Goal: Task Accomplishment & Management: Manage account settings

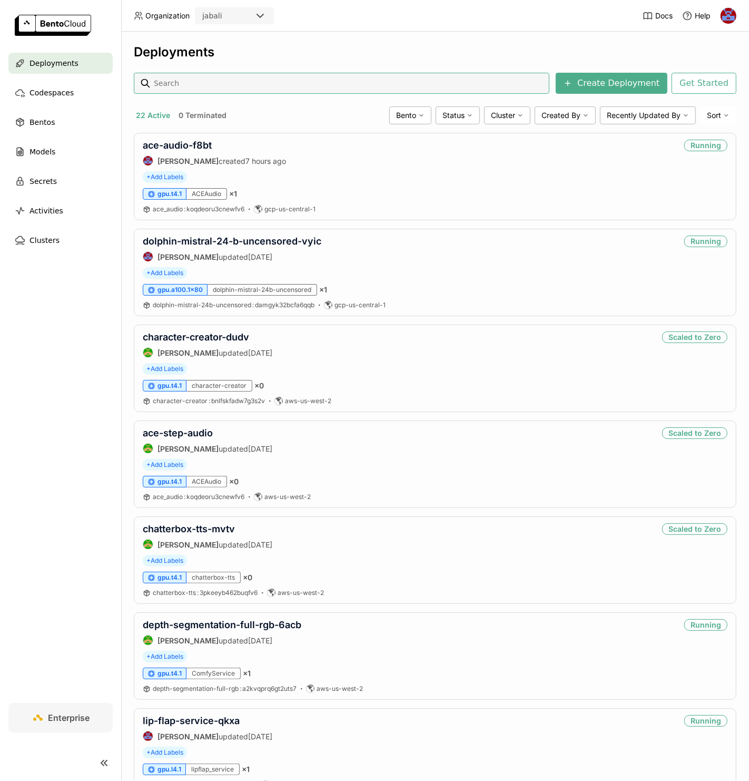
click at [238, 82] on input at bounding box center [349, 83] width 392 height 17
type input "backgrou"
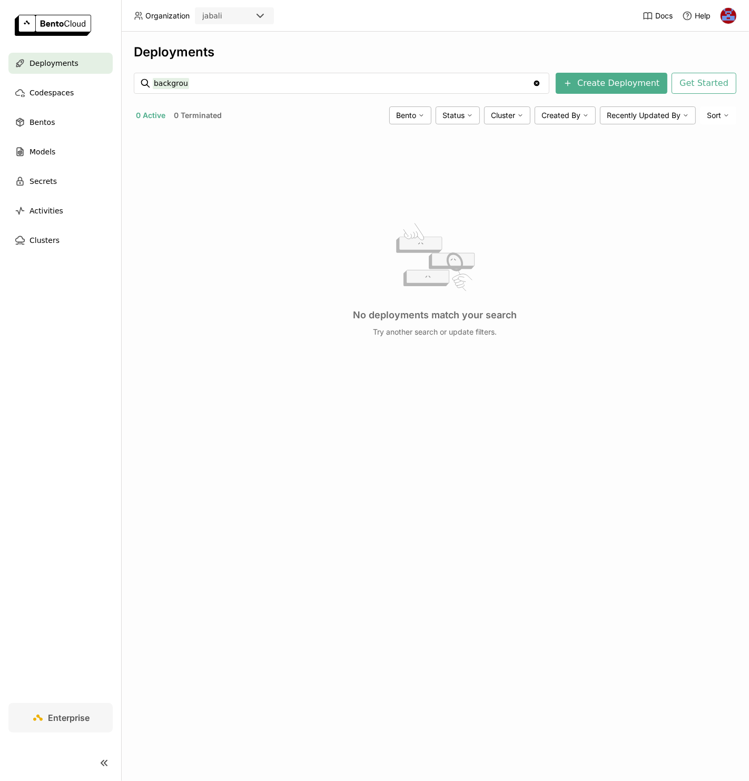
click at [37, 62] on span "Deployments" at bounding box center [54, 63] width 49 height 13
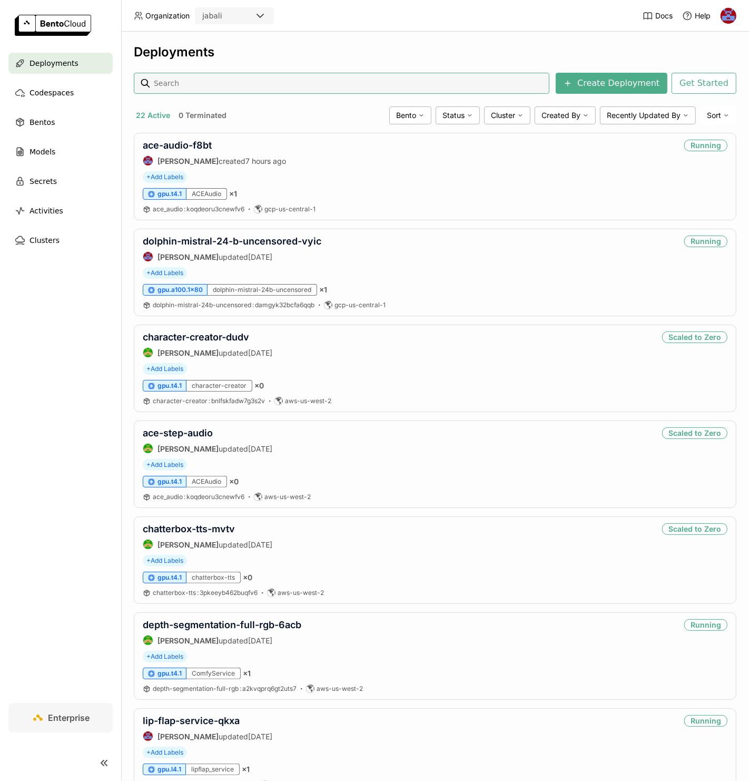
click at [123, 364] on div "Deployments Create Deployment Get Started 22 Active 0 Terminated Bento Status C…" at bounding box center [435, 406] width 628 height 749
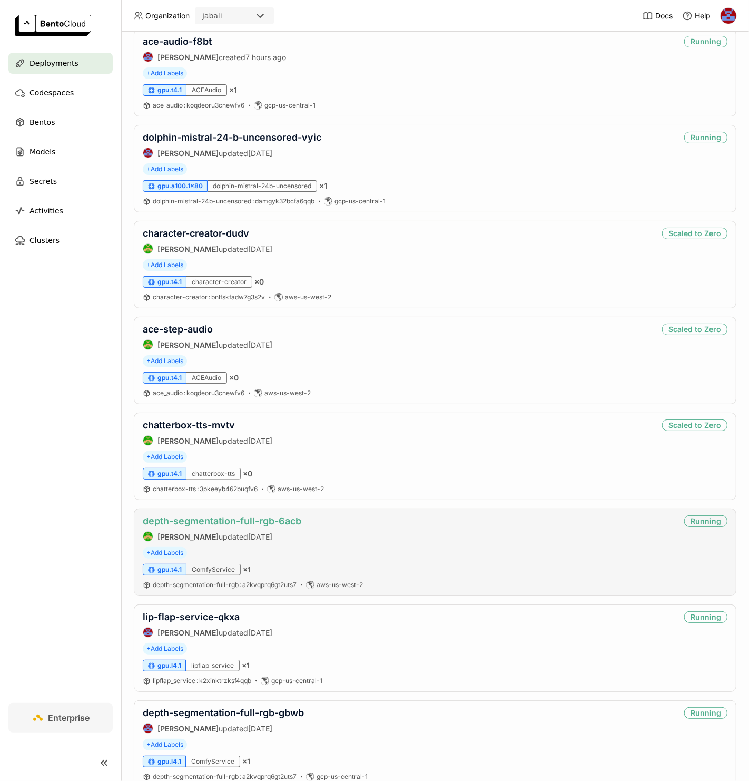
scroll to position [107, 0]
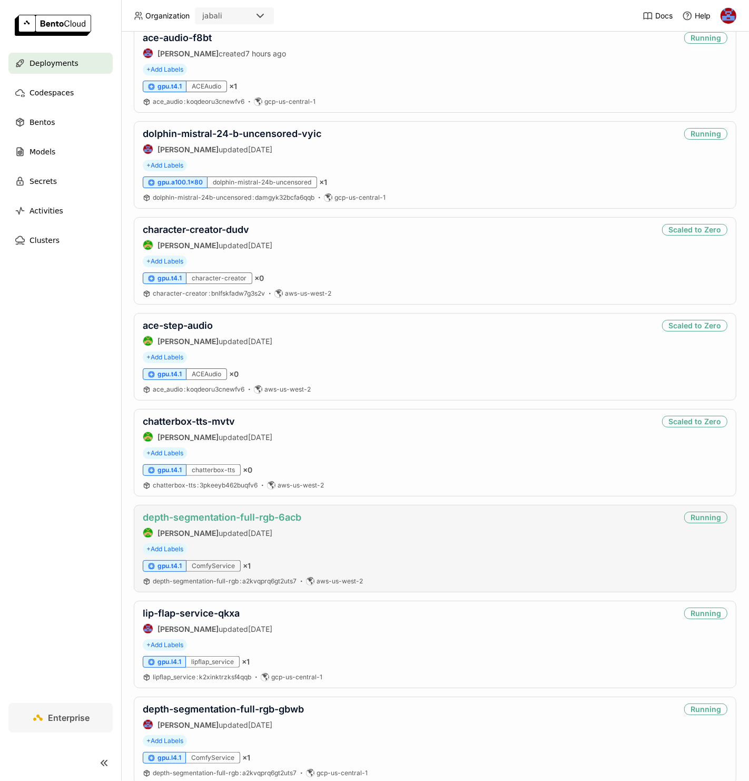
click at [228, 514] on link "depth-segmentation-full-rgb-6acb" at bounding box center [222, 517] width 159 height 11
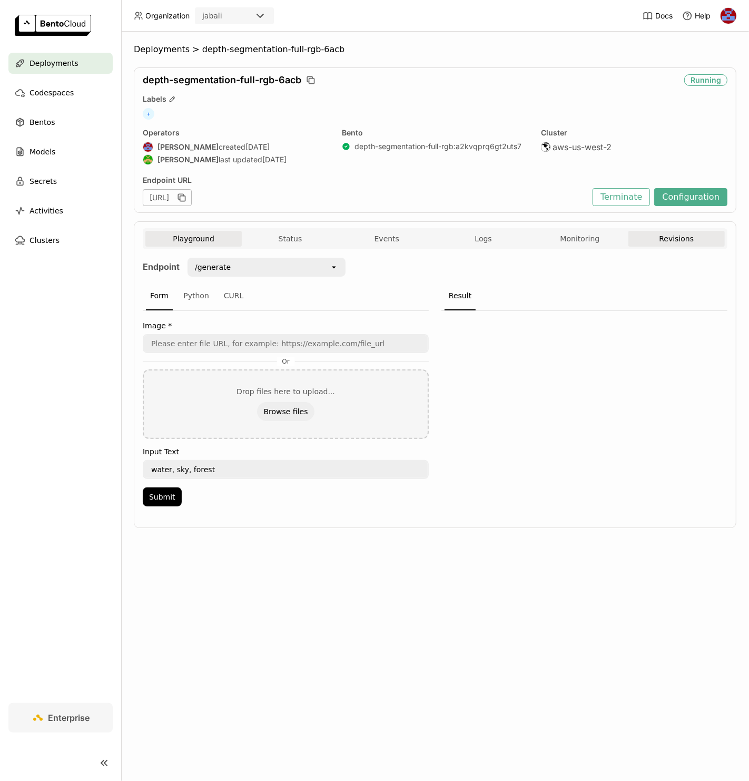
click at [701, 239] on button "Revisions" at bounding box center [676, 239] width 96 height 16
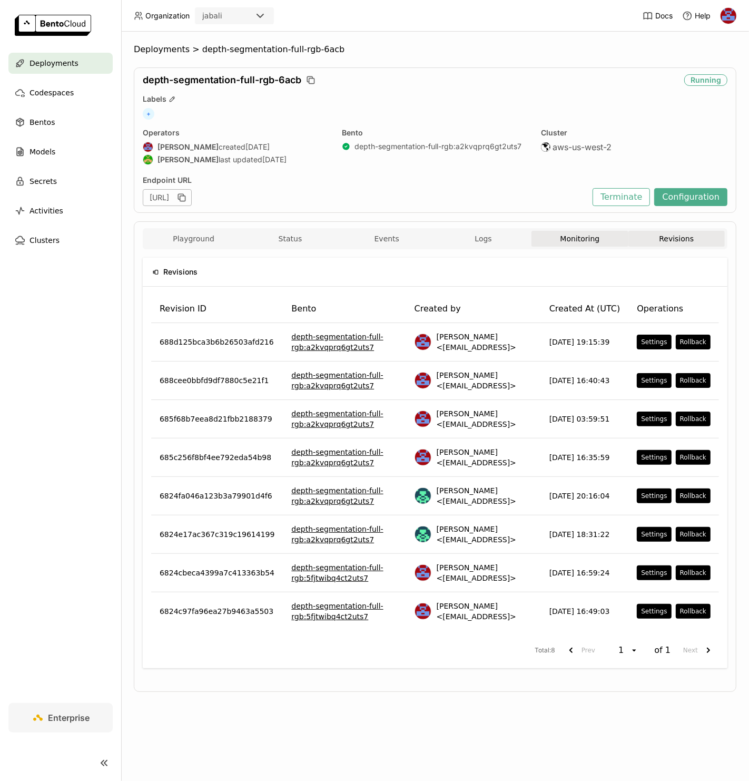
click at [605, 237] on button "Monitoring" at bounding box center [580, 239] width 96 height 16
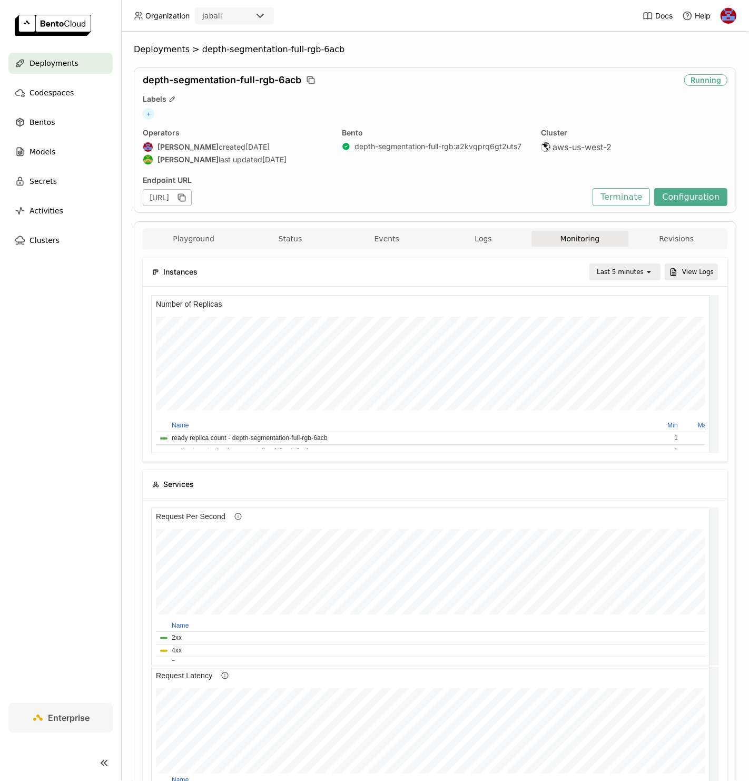
click at [626, 271] on div "Last 5 minutes" at bounding box center [620, 272] width 47 height 11
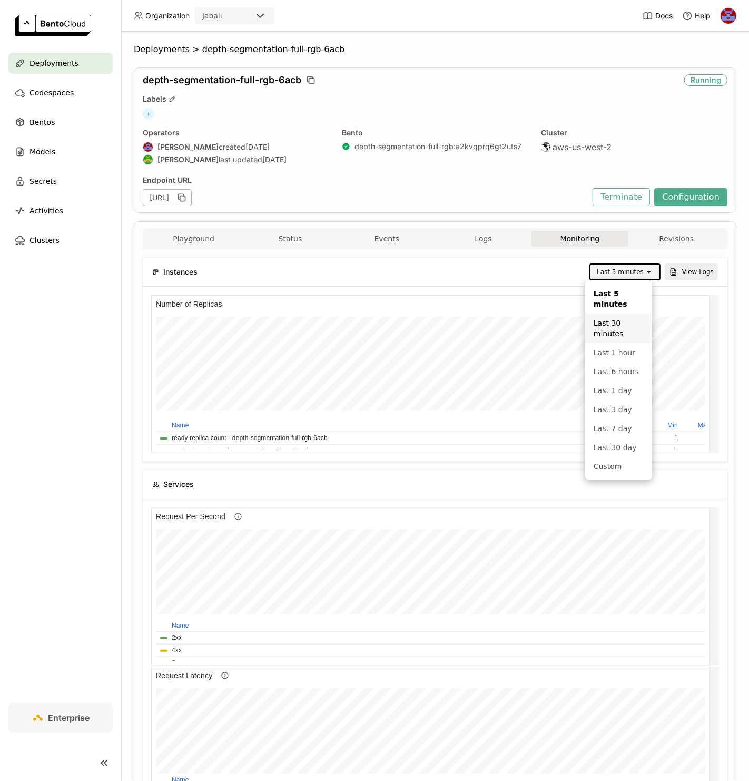
click at [620, 329] on div "Last 30 minutes" at bounding box center [619, 328] width 50 height 21
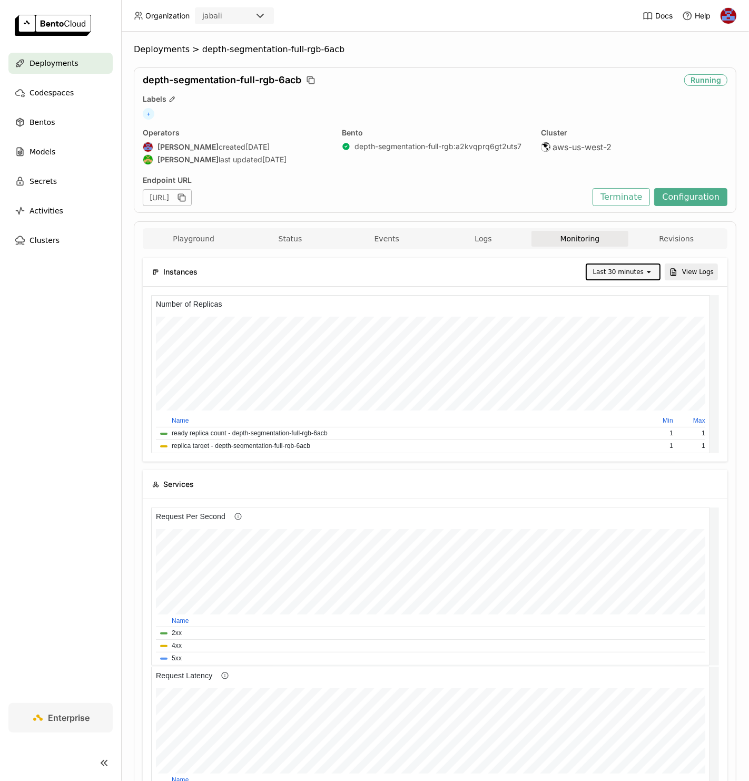
click at [53, 65] on span "Deployments" at bounding box center [54, 63] width 49 height 13
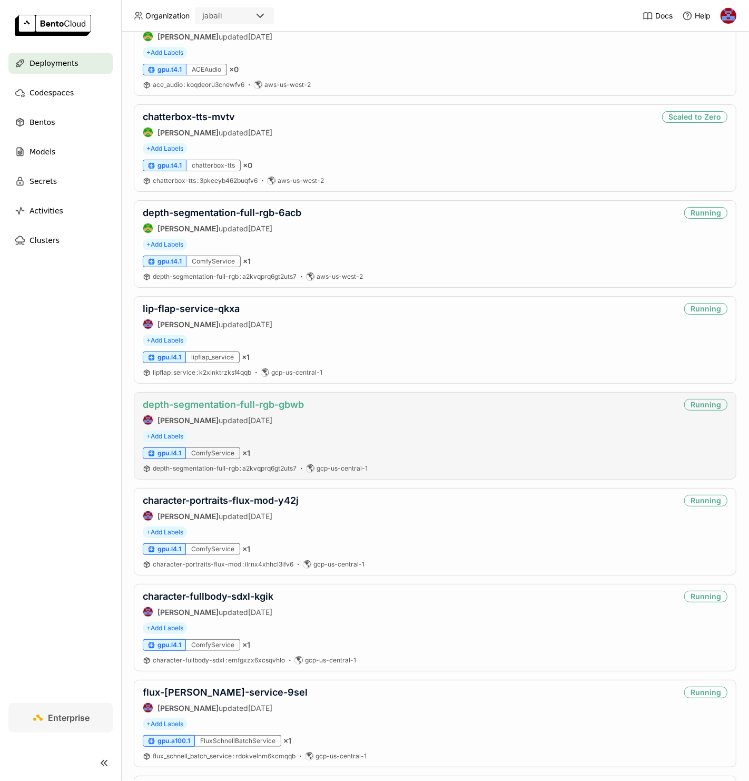
click at [231, 408] on link "depth-segmentation-full-rgb-gbwb" at bounding box center [223, 404] width 161 height 11
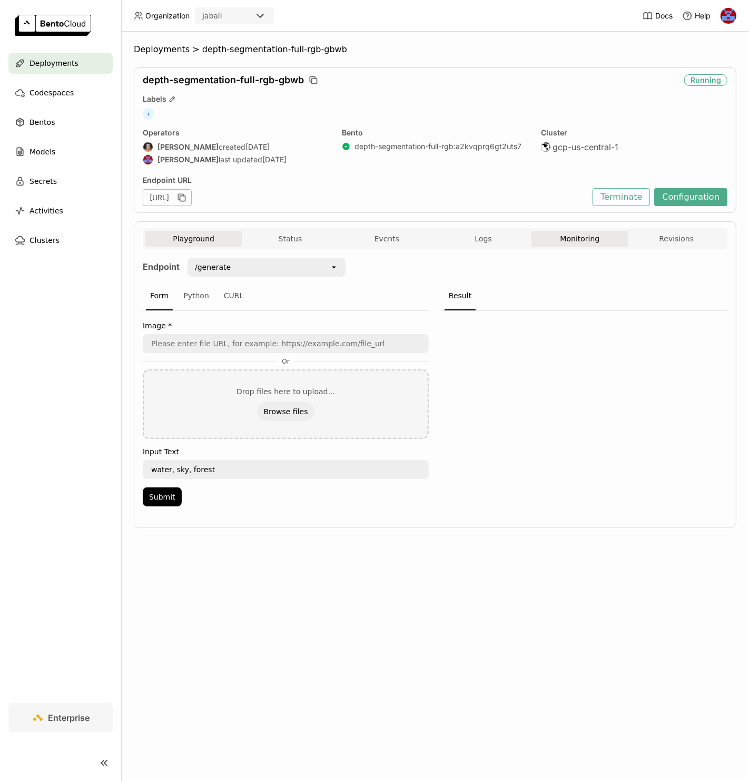
click at [613, 238] on button "Monitoring" at bounding box center [580, 239] width 96 height 16
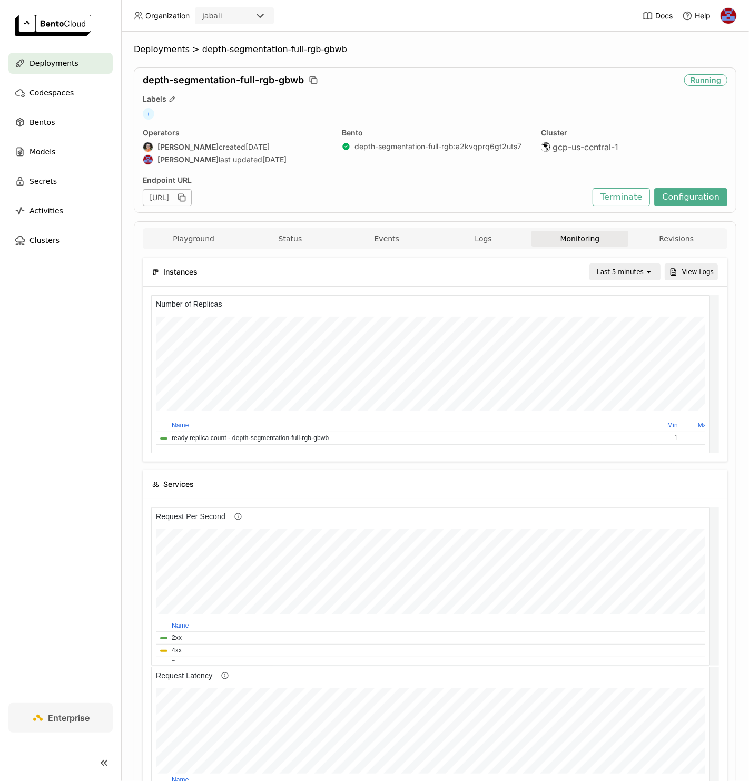
click at [645, 276] on icon "open" at bounding box center [649, 272] width 8 height 8
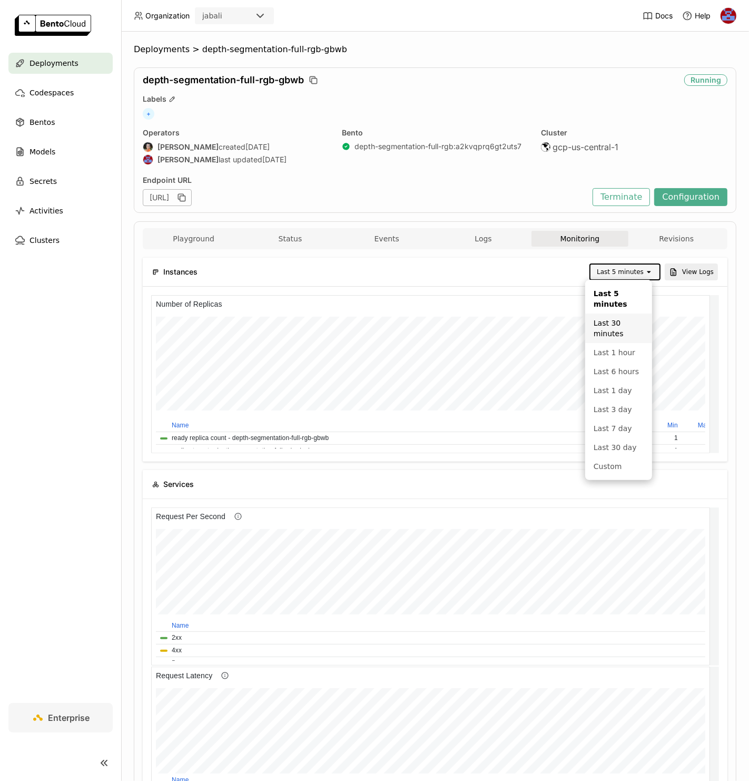
click at [631, 335] on div "Last 30 minutes" at bounding box center [619, 328] width 50 height 21
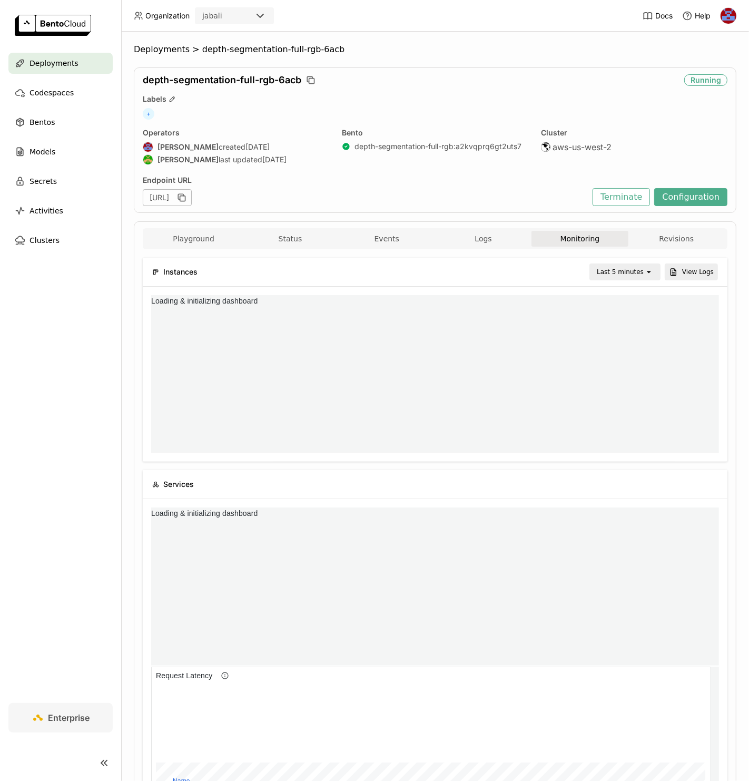
scroll to position [154, 181]
click at [634, 277] on div "Last 5 minutes" at bounding box center [620, 272] width 47 height 11
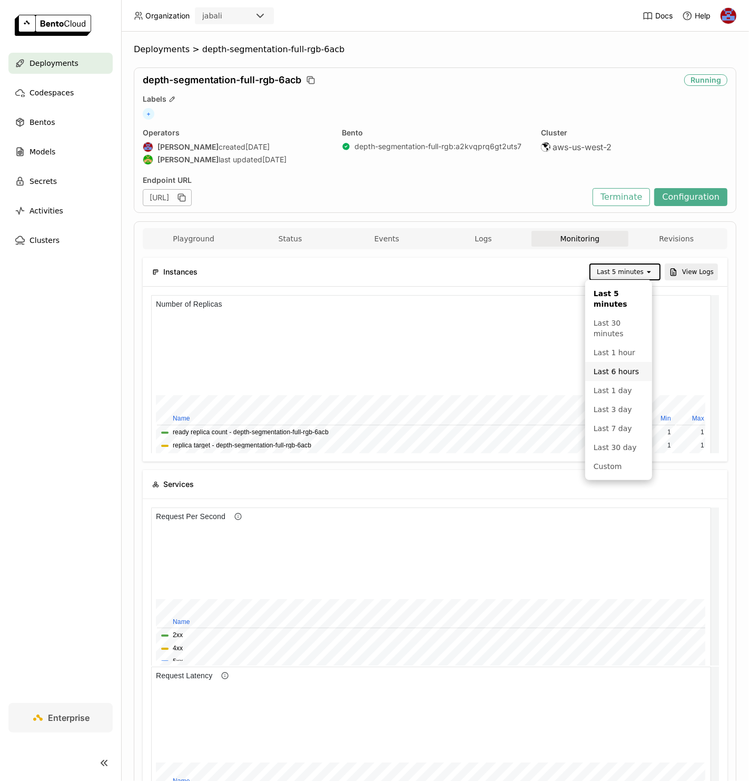
click at [625, 374] on div "Last 6 hours" at bounding box center [619, 371] width 50 height 11
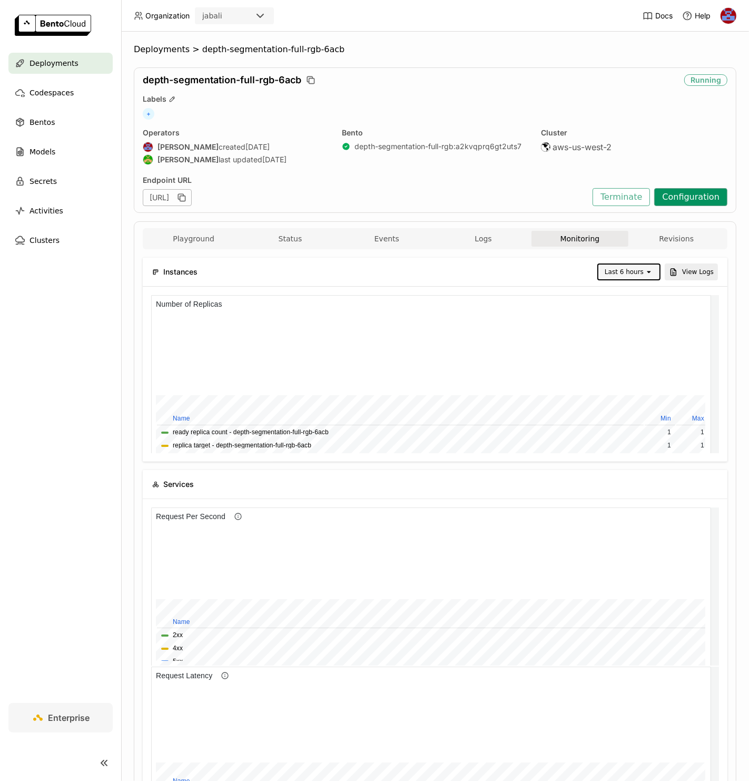
click at [667, 194] on button "Configuration" at bounding box center [690, 197] width 73 height 18
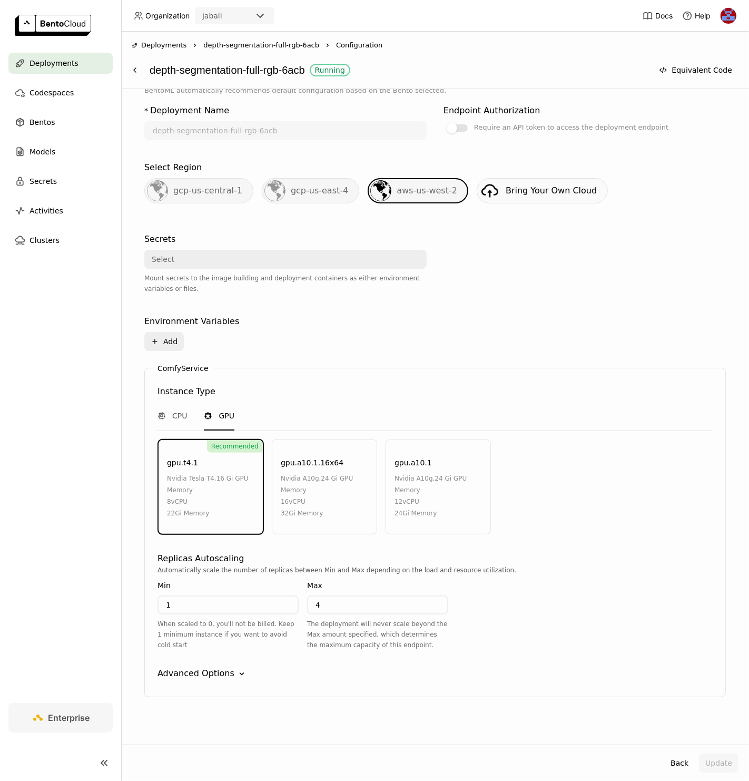
click at [184, 605] on input "1" at bounding box center [228, 604] width 139 height 17
type input "0"
click at [729, 761] on button "Update" at bounding box center [719, 762] width 40 height 19
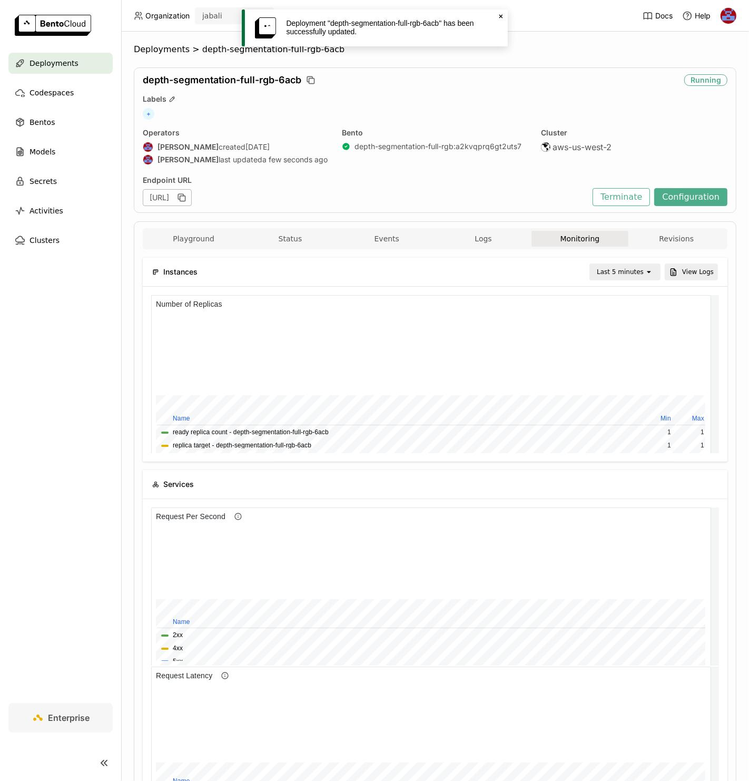
click at [62, 66] on span "Deployments" at bounding box center [54, 63] width 49 height 13
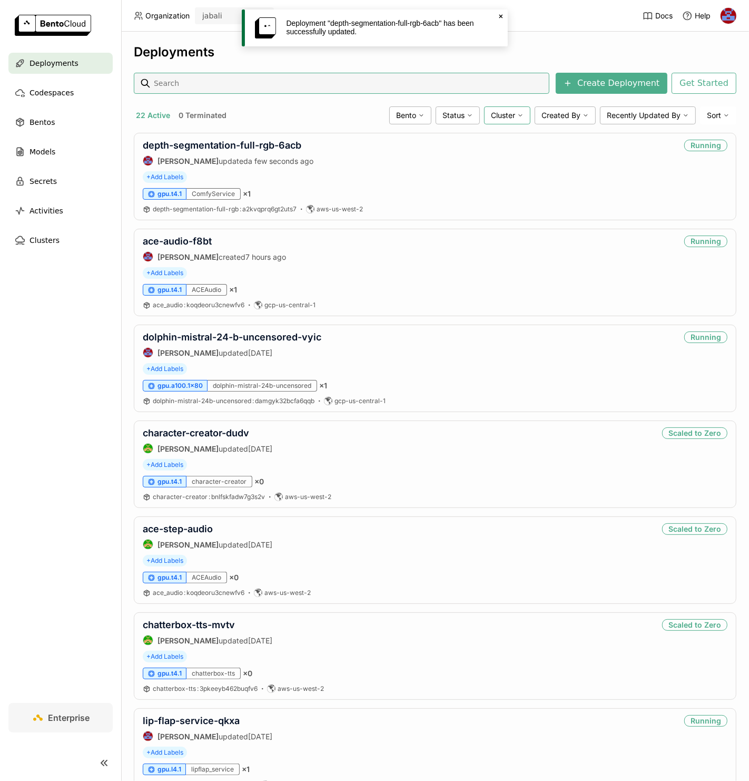
click at [502, 115] on span "Cluster" at bounding box center [503, 115] width 24 height 9
click at [435, 214] on div "aws-us-west-2" at bounding box center [436, 214] width 53 height 13
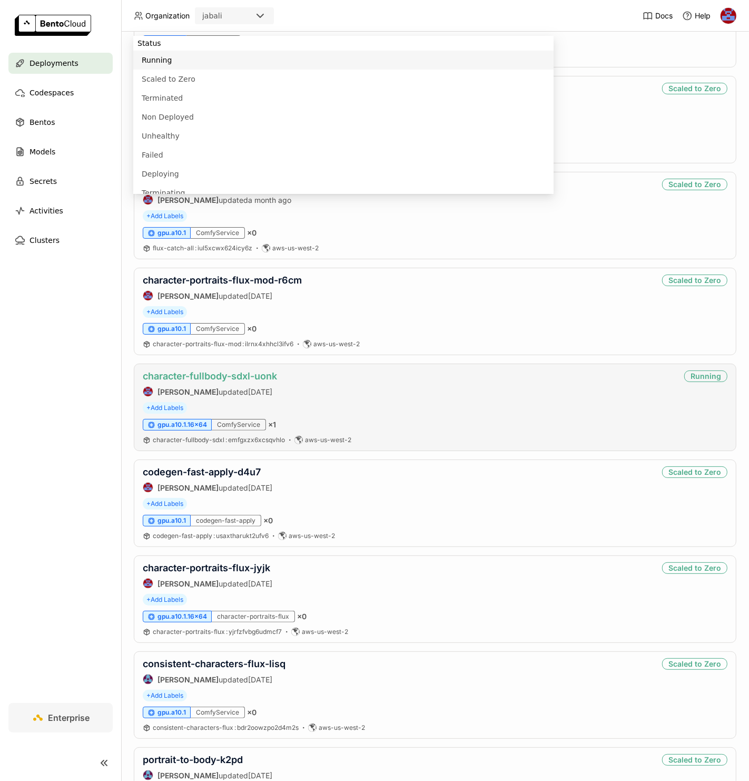
click at [230, 379] on link "character-fullbody-sdxl-uonk" at bounding box center [210, 375] width 134 height 11
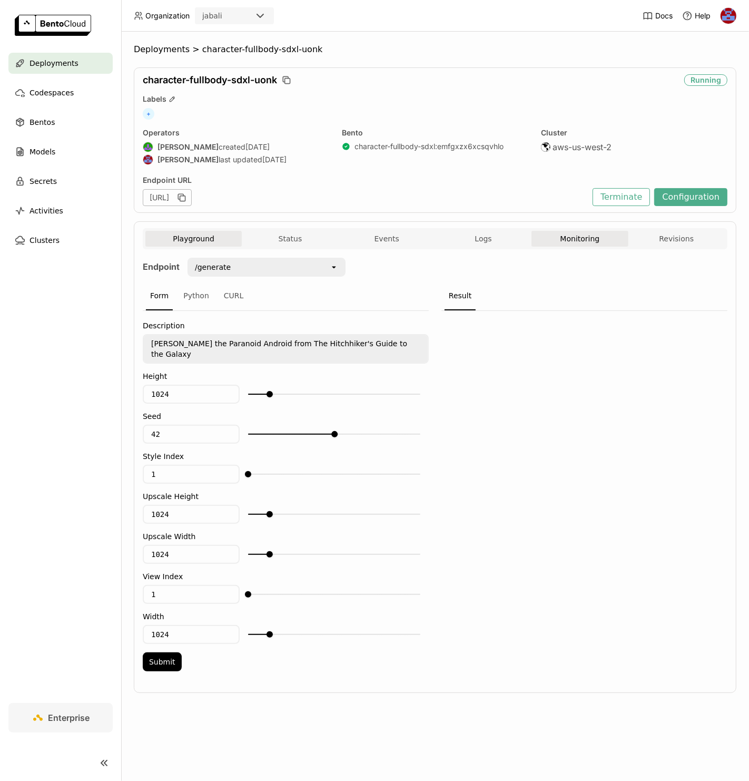
click at [554, 238] on button "Monitoring" at bounding box center [580, 239] width 96 height 16
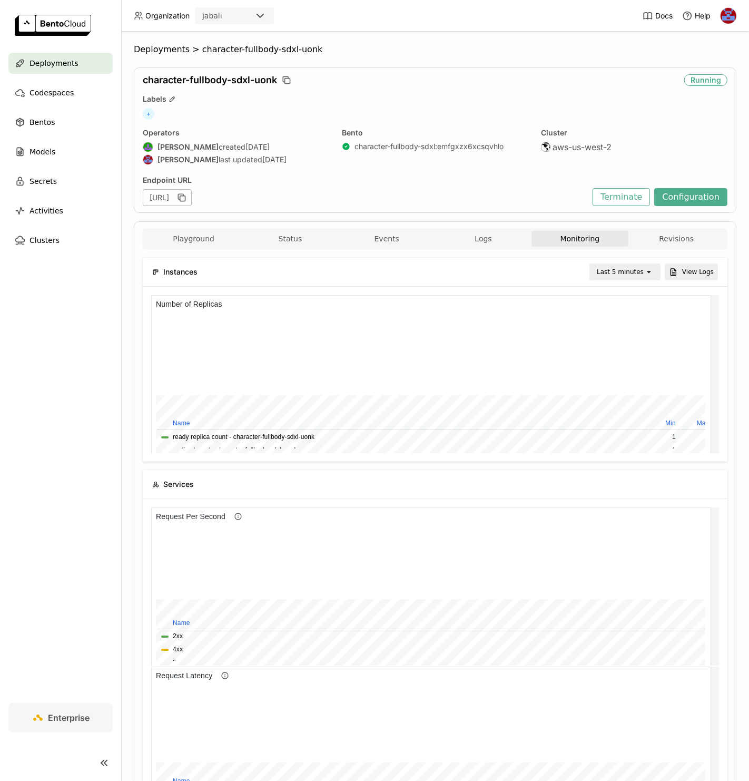
click at [634, 271] on div "Last 5 minutes" at bounding box center [620, 272] width 47 height 11
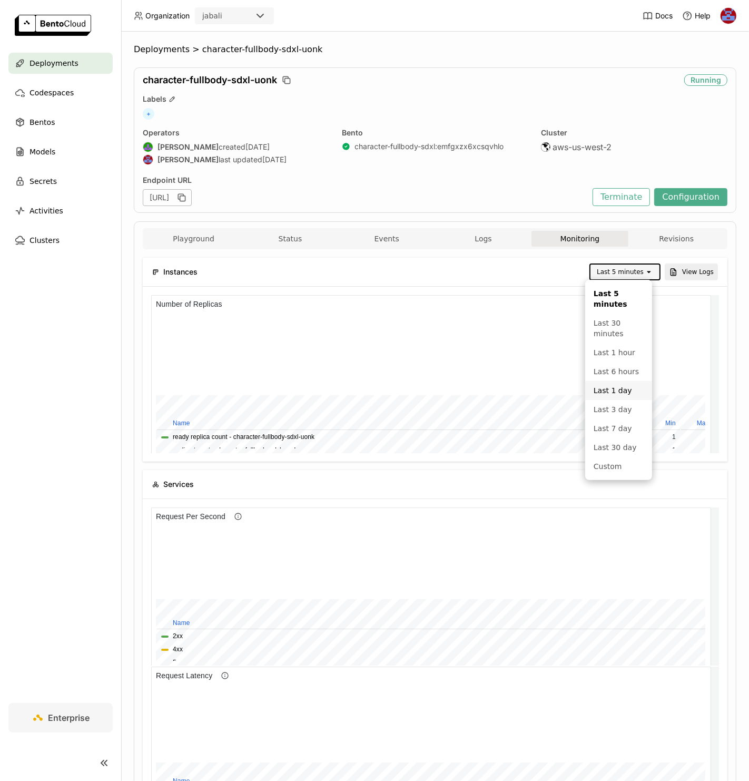
click at [626, 394] on div "Last 1 day" at bounding box center [619, 390] width 50 height 11
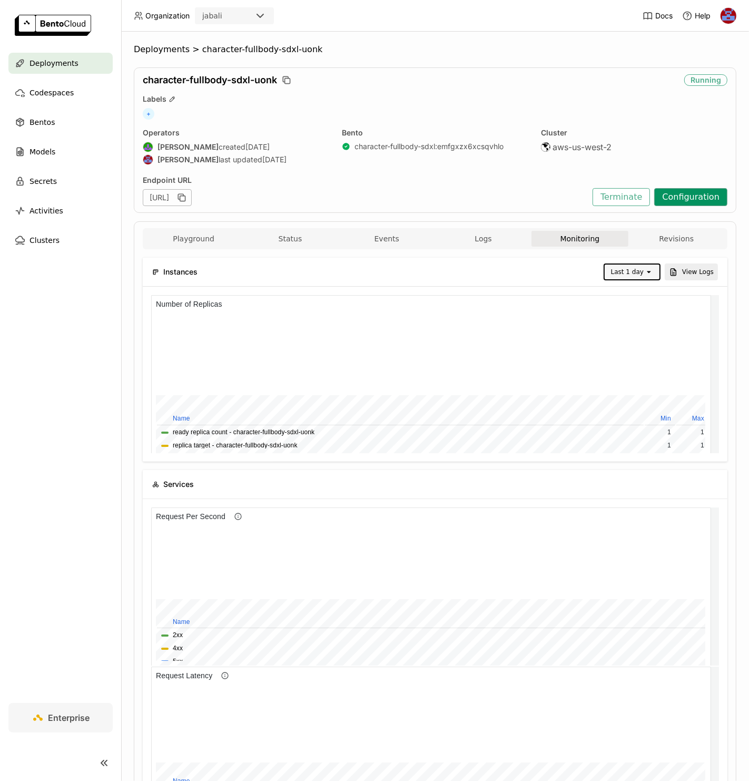
click at [686, 195] on button "Configuration" at bounding box center [690, 197] width 73 height 18
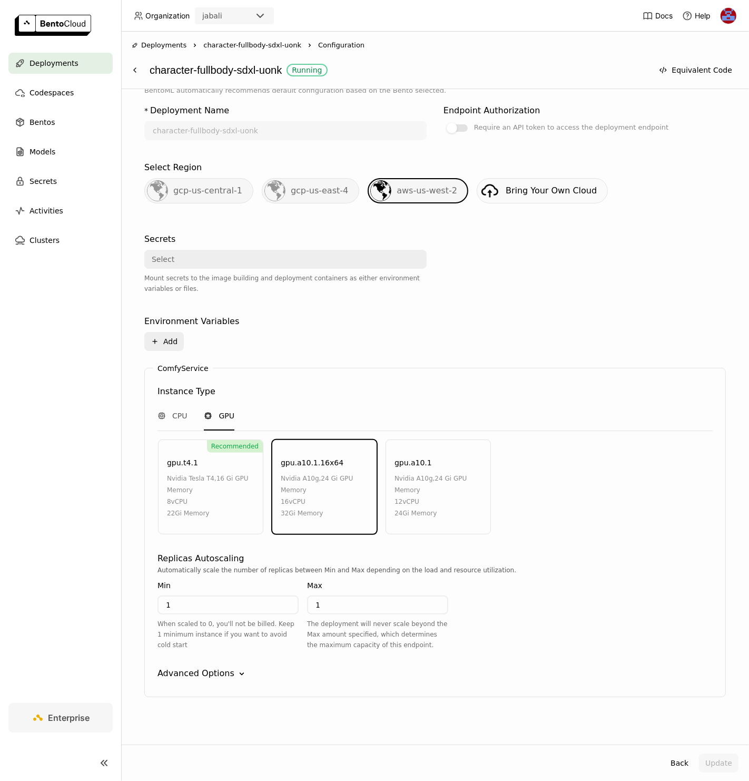
click at [223, 605] on input "1" at bounding box center [228, 604] width 139 height 17
type input "0"
click at [605, 711] on div "Select a Bento A Bento is an AI application packaged with BentoML, it includes …" at bounding box center [435, 416] width 628 height 655
click at [719, 764] on button "Update" at bounding box center [719, 762] width 40 height 19
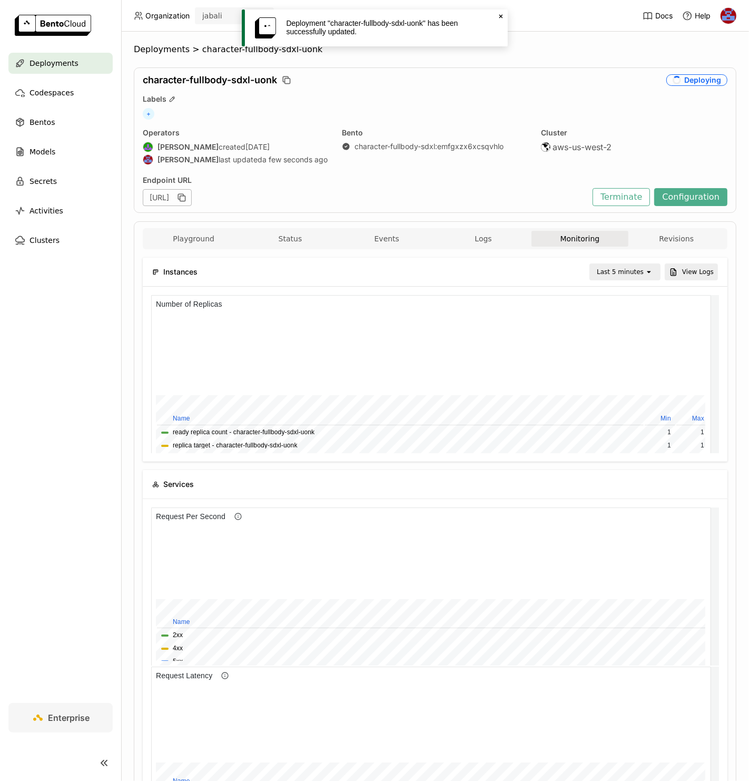
click at [498, 16] on icon "Close" at bounding box center [501, 16] width 8 height 8
click at [160, 44] on span "Deployments" at bounding box center [162, 49] width 56 height 11
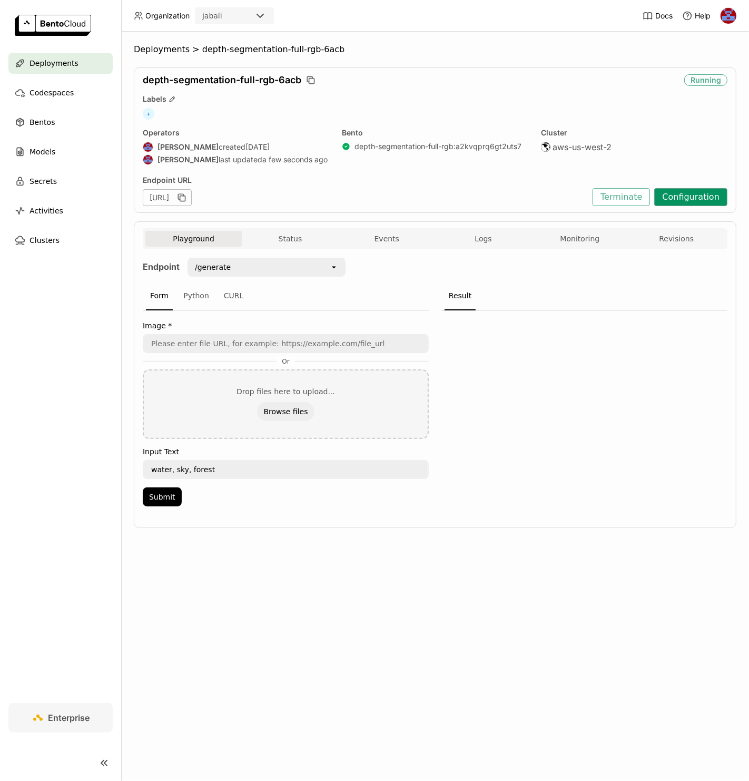
click at [684, 195] on button "Configuration" at bounding box center [690, 197] width 73 height 18
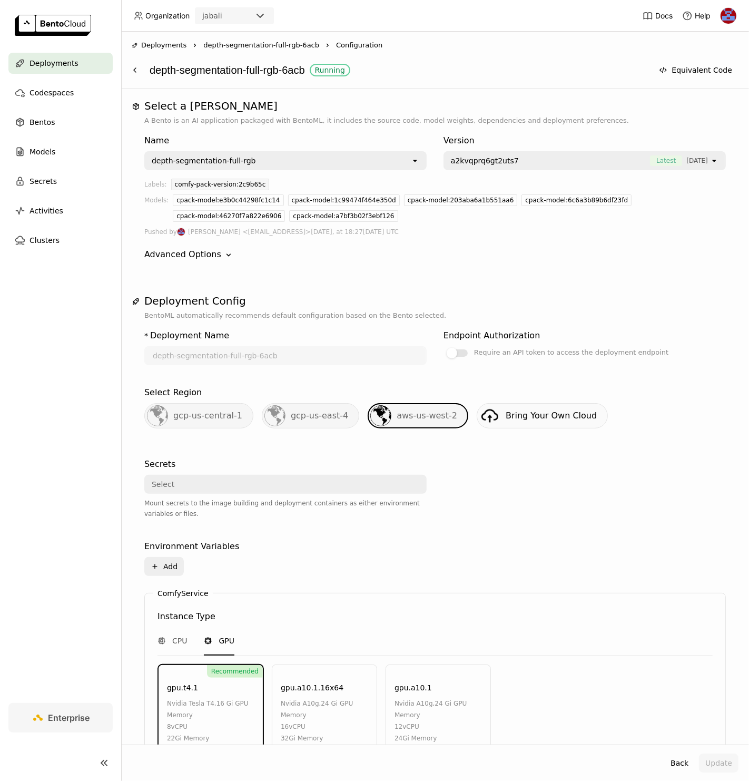
scroll to position [225, 0]
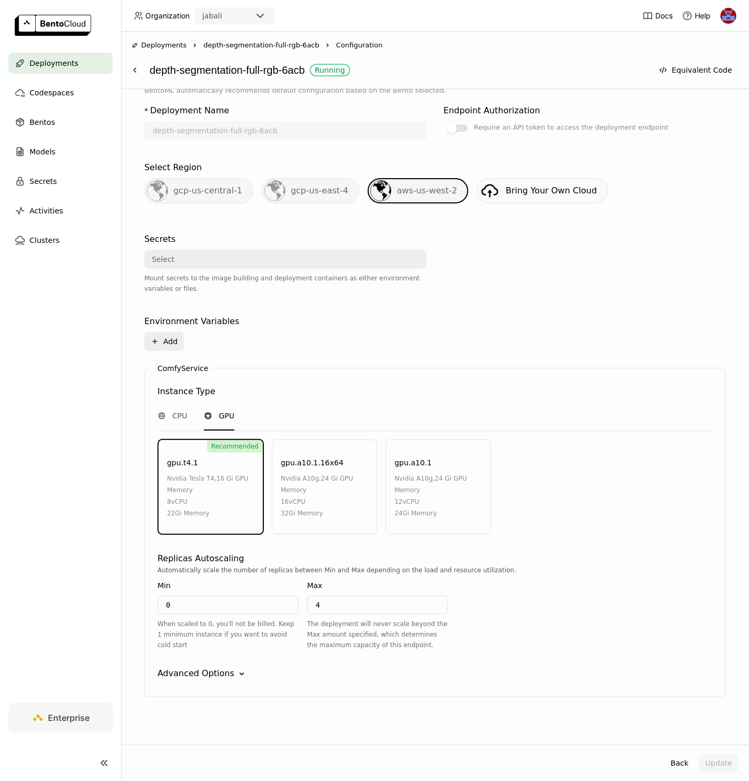
click at [239, 610] on div "0 When scaled to 0, you'll not be billed. Keep 1 minimum instance if you want t…" at bounding box center [228, 622] width 141 height 55
click at [250, 602] on input "0" at bounding box center [228, 604] width 139 height 17
type input "0"
click at [537, 615] on div "Automatically scale the number of replicas between Min and Max depending on the…" at bounding box center [435, 612] width 555 height 94
click at [407, 590] on div "Max 4 The deployment will never scale beyond the Max amount specified, which de…" at bounding box center [377, 614] width 141 height 71
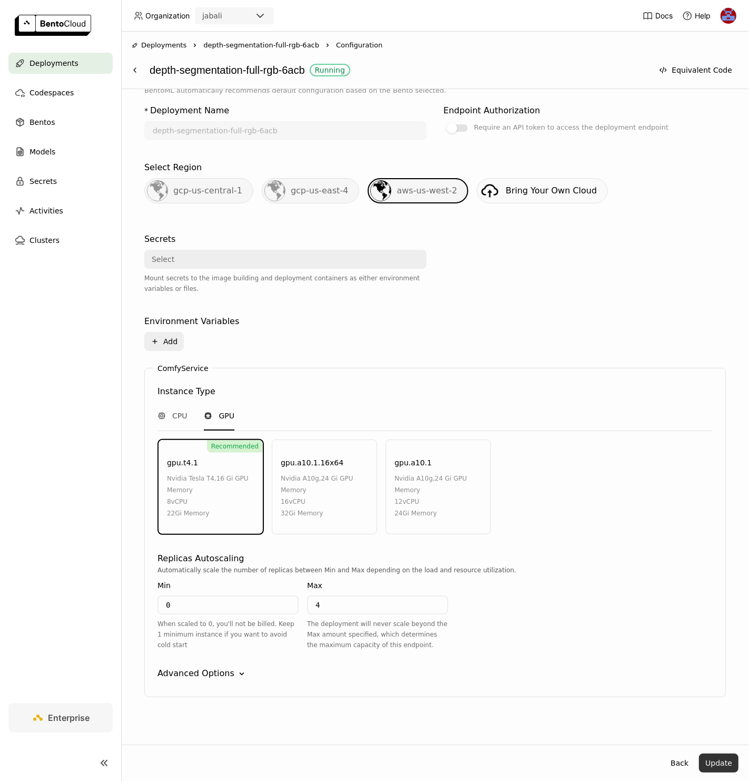
click at [728, 763] on button "Update" at bounding box center [719, 762] width 40 height 19
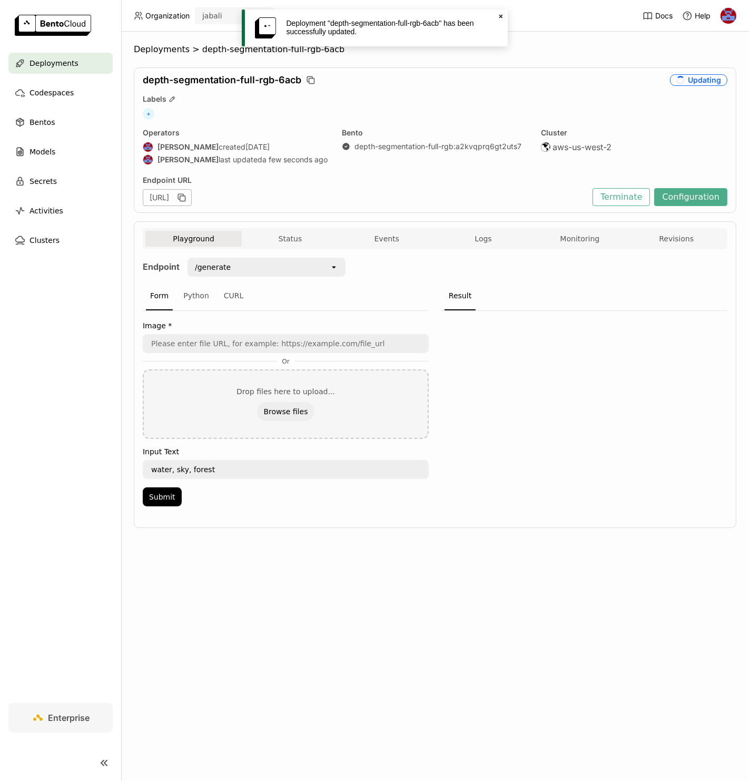
click at [500, 13] on icon "Close" at bounding box center [501, 16] width 8 height 8
click at [63, 59] on span "Deployments" at bounding box center [54, 63] width 49 height 13
